Goal: Navigation & Orientation: Find specific page/section

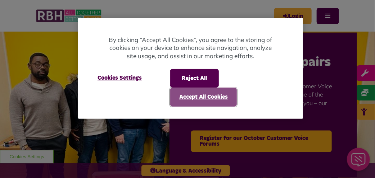
click at [197, 100] on button "Accept All Cookies" at bounding box center [203, 97] width 67 height 19
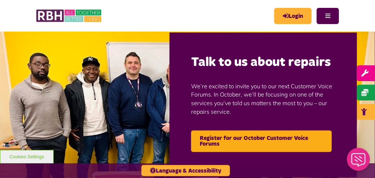
click at [190, 21] on div "MyRBH About Us Contact Us Search Menu Search" at bounding box center [248, 15] width 182 height 17
click at [208, 18] on div "MyRBH About Us Contact Us Search Menu Search" at bounding box center [248, 15] width 182 height 17
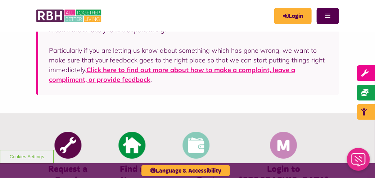
scroll to position [294, 0]
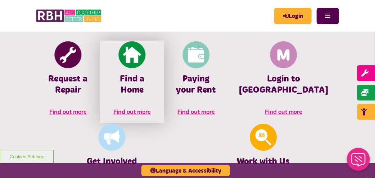
click at [118, 112] on span "Find out more" at bounding box center [131, 111] width 37 height 7
click at [115, 76] on h4 "Find a Home" at bounding box center [132, 85] width 42 height 22
click at [115, 87] on h4 "Find a Home" at bounding box center [132, 85] width 42 height 22
click at [114, 113] on span "Find out more" at bounding box center [131, 111] width 37 height 7
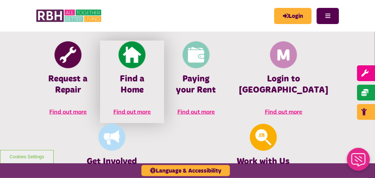
click at [114, 109] on span "Find out more" at bounding box center [131, 111] width 37 height 7
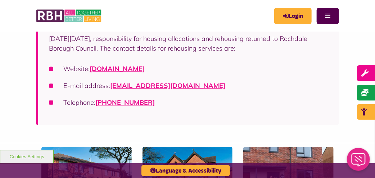
scroll to position [156, 0]
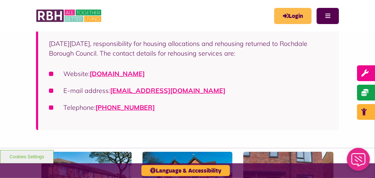
click at [292, 19] on link "Login" at bounding box center [292, 16] width 37 height 16
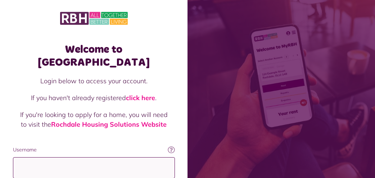
type input "**********"
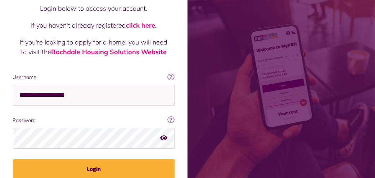
scroll to position [98, 0]
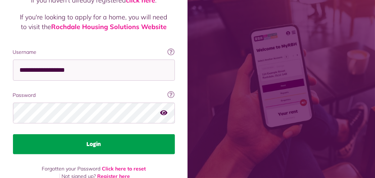
click at [84, 135] on button "Login" at bounding box center [94, 145] width 162 height 20
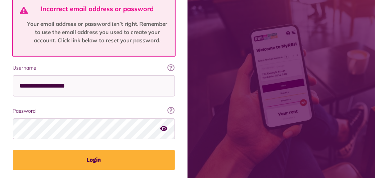
scroll to position [155, 0]
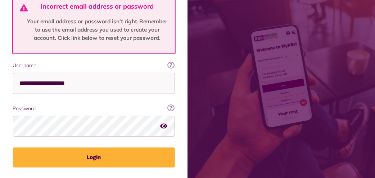
click at [164, 123] on icon "button" at bounding box center [163, 126] width 7 height 6
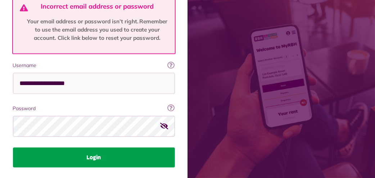
click at [92, 148] on button "Login" at bounding box center [94, 158] width 162 height 20
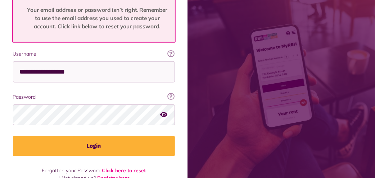
scroll to position [168, 0]
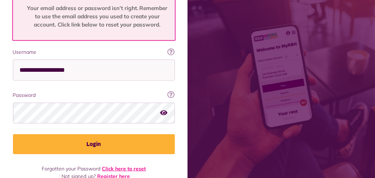
click at [119, 166] on link "Click here to reset" at bounding box center [124, 169] width 44 height 6
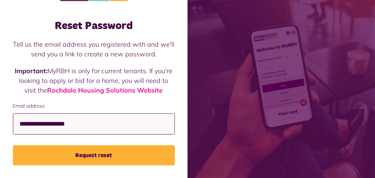
scroll to position [32, 0]
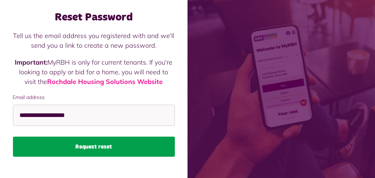
click at [91, 146] on button "Request reset" at bounding box center [94, 147] width 162 height 20
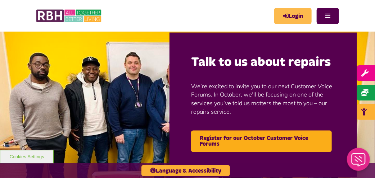
click at [290, 14] on link "Login" at bounding box center [292, 16] width 37 height 16
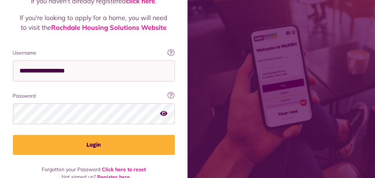
scroll to position [98, 0]
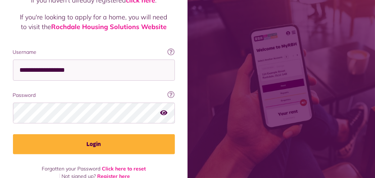
click at [165, 110] on icon "button" at bounding box center [163, 113] width 7 height 6
click at [165, 110] on icon "button" at bounding box center [164, 113] width 8 height 6
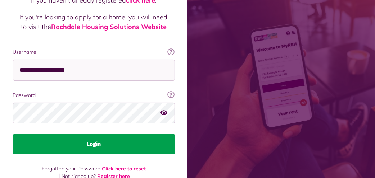
click at [96, 135] on button "Login" at bounding box center [94, 145] width 162 height 20
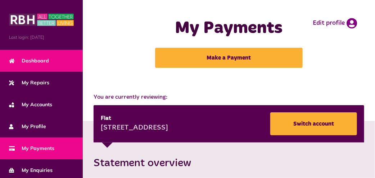
click at [42, 61] on span "Dashboard" at bounding box center [29, 61] width 40 height 8
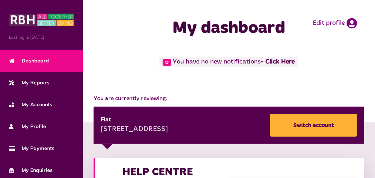
click at [35, 59] on span "Dashboard" at bounding box center [29, 61] width 40 height 8
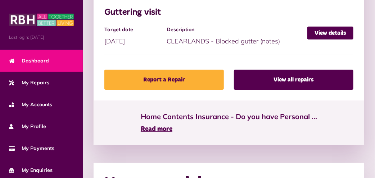
scroll to position [641, 0]
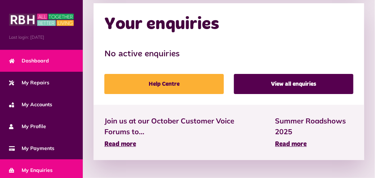
click at [34, 169] on span "My Enquiries" at bounding box center [31, 171] width 44 height 8
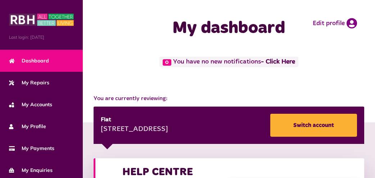
scroll to position [641, 0]
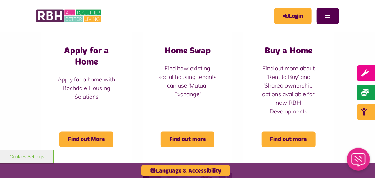
scroll to position [327, 0]
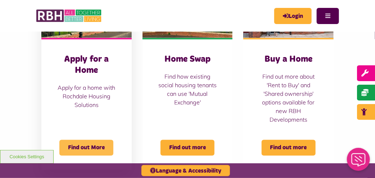
click at [91, 148] on span "Find out More" at bounding box center [86, 148] width 54 height 16
